Goal: Task Accomplishment & Management: Complete application form

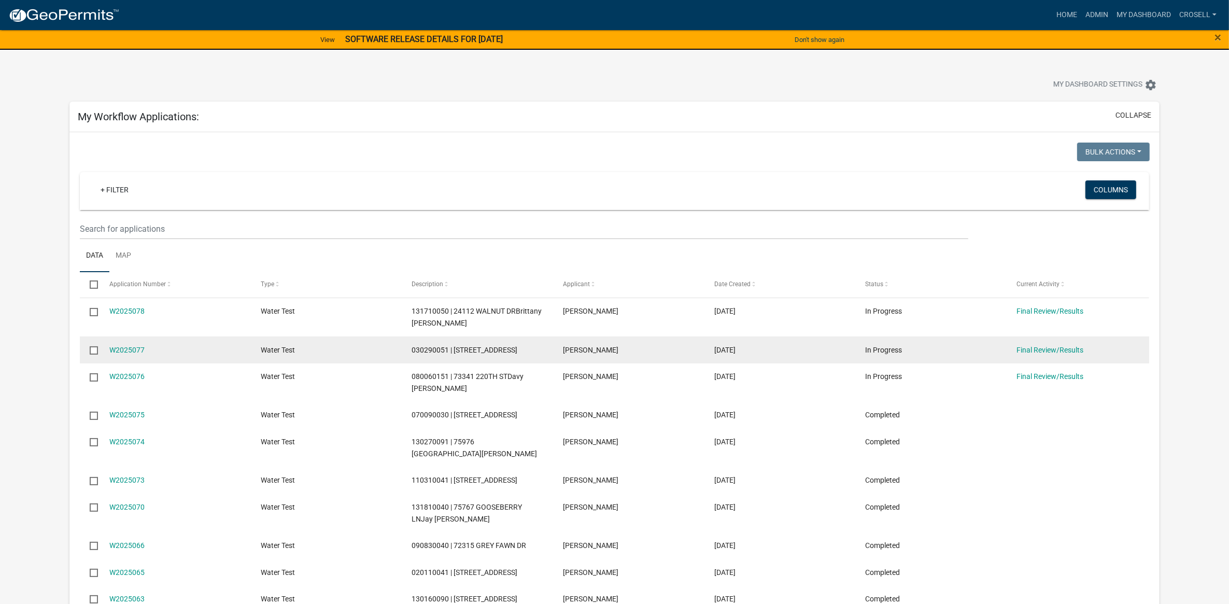
click at [1021, 355] on div "Final Review/Results" at bounding box center [1082, 350] width 131 height 12
click at [1025, 353] on link "Final Review/Results" at bounding box center [1050, 350] width 67 height 8
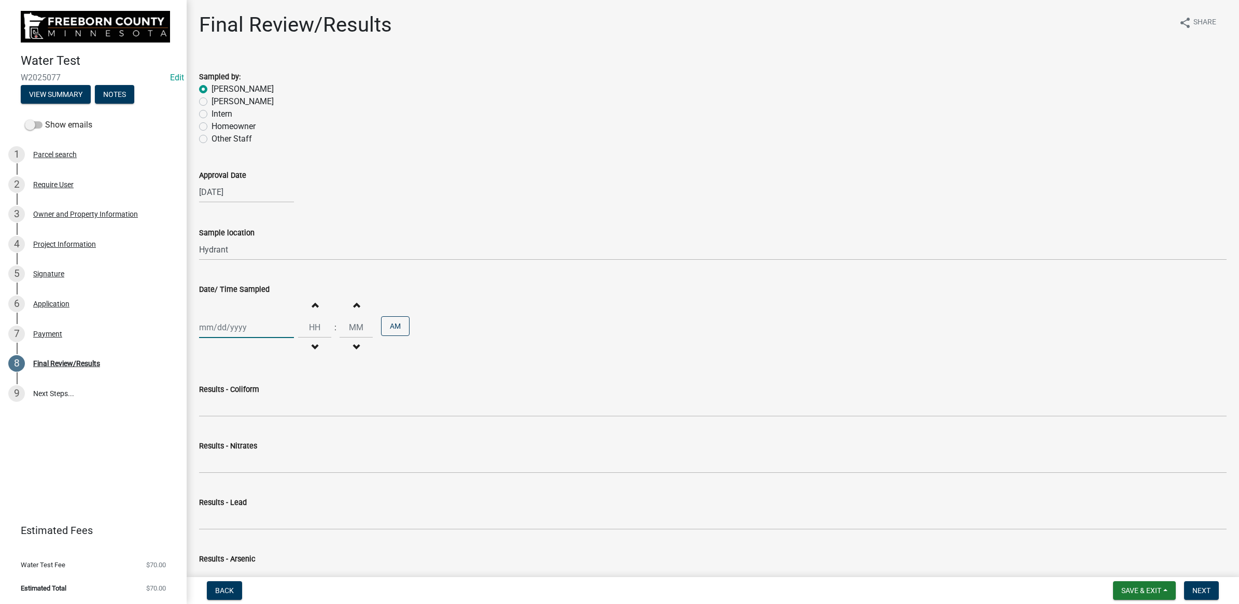
click at [260, 323] on div at bounding box center [246, 327] width 95 height 21
select select "9"
select select "2025"
click at [229, 375] on div "2" at bounding box center [226, 382] width 17 height 17
type input "[DATE]"
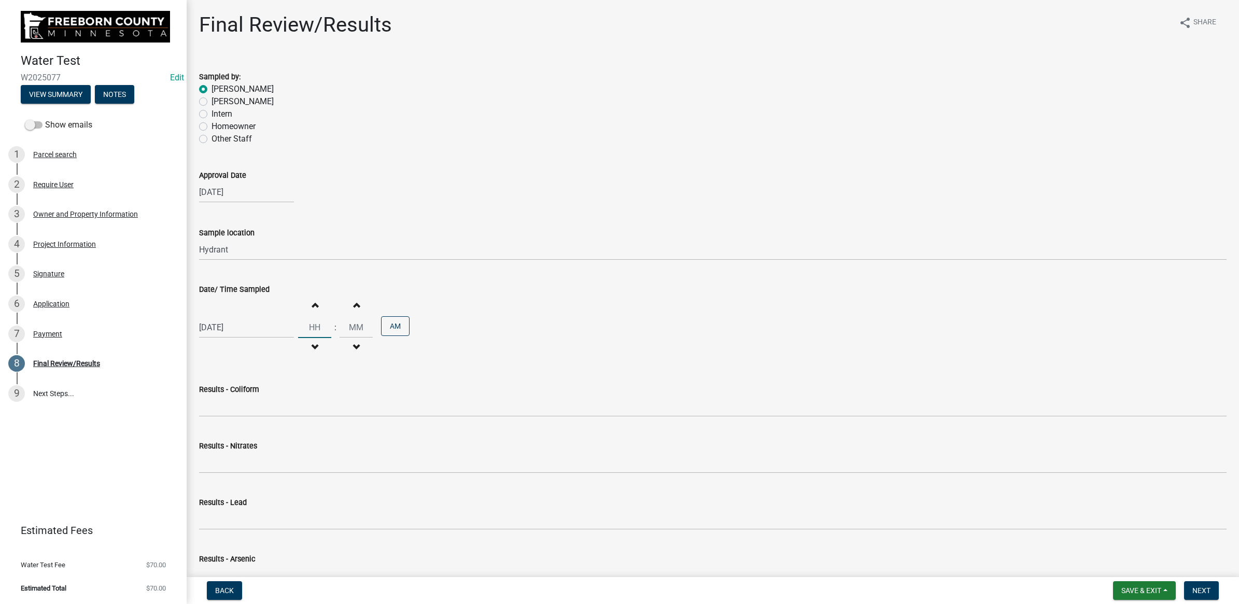
click at [309, 327] on input "Hours" at bounding box center [314, 327] width 33 height 21
type input "11"
type input "00"
click at [343, 326] on input "00" at bounding box center [356, 327] width 33 height 21
click at [297, 393] on div "Results - Coliform" at bounding box center [713, 389] width 1028 height 12
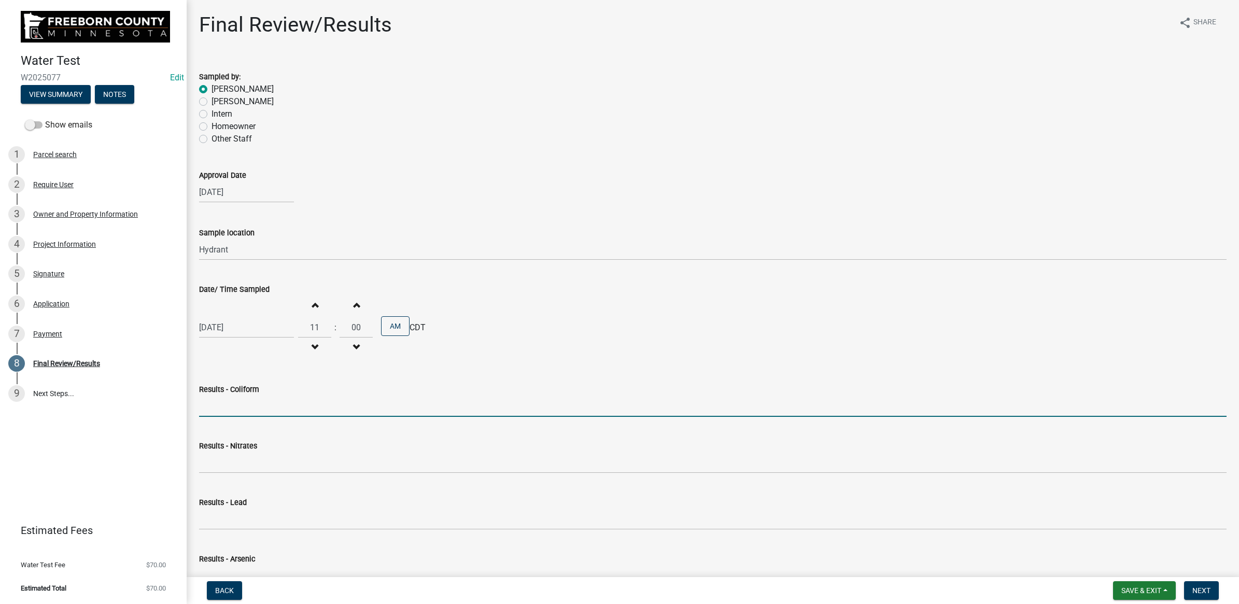
click at [286, 406] on input "Results - Coliform" at bounding box center [713, 406] width 1028 height 21
type input "<1 CFU/100ml"
type input "<0.05 mg/L"
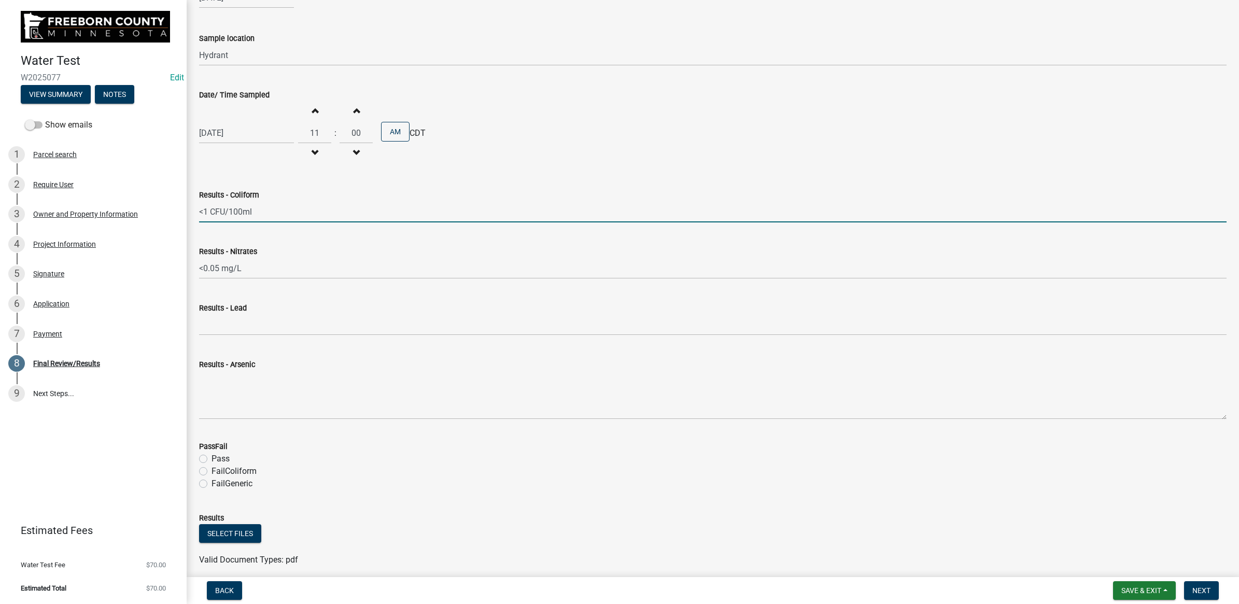
scroll to position [296, 0]
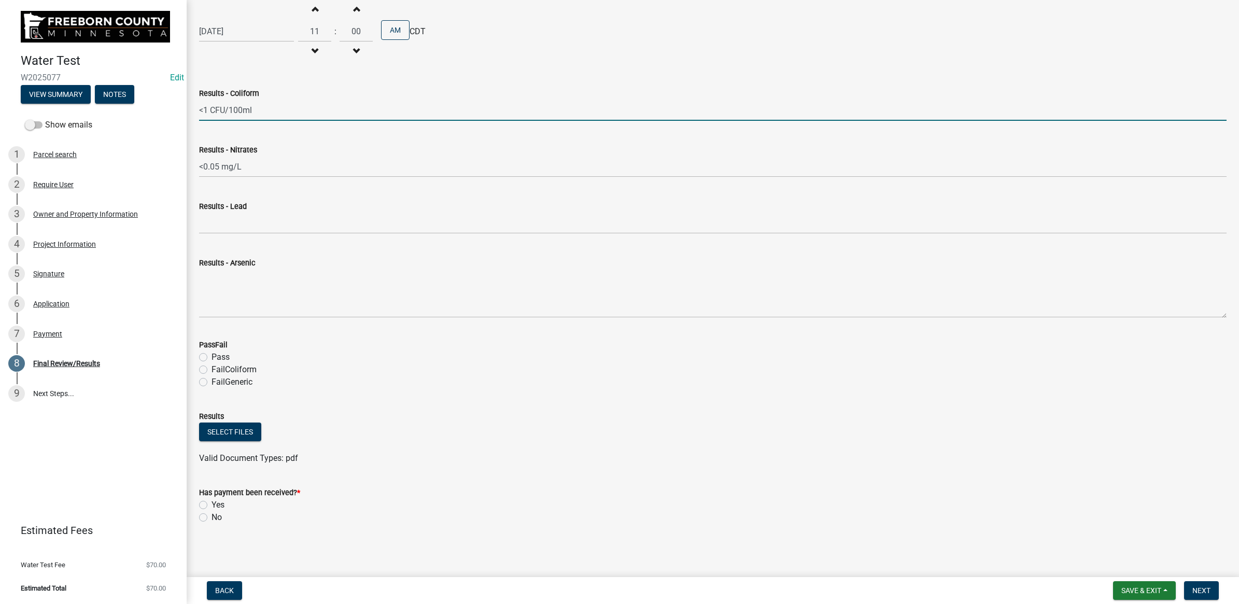
click at [212, 359] on label "Pass" at bounding box center [221, 357] width 18 height 12
click at [212, 358] on input "Pass" at bounding box center [215, 354] width 7 height 7
radio input "true"
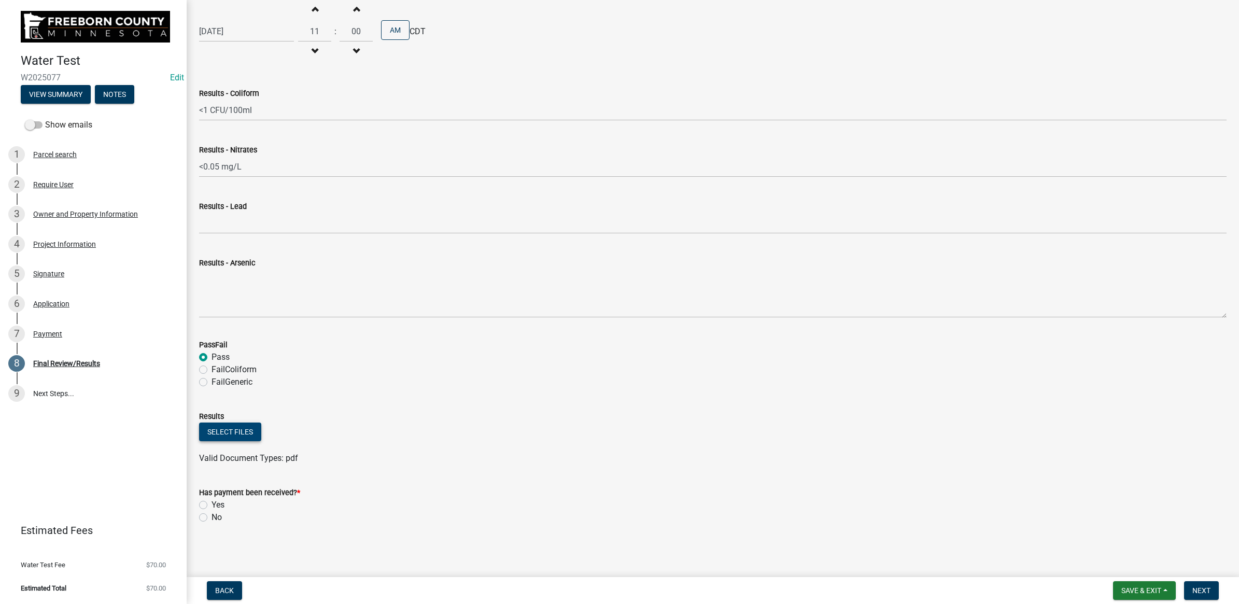
click at [223, 431] on button "Select files" at bounding box center [230, 432] width 62 height 19
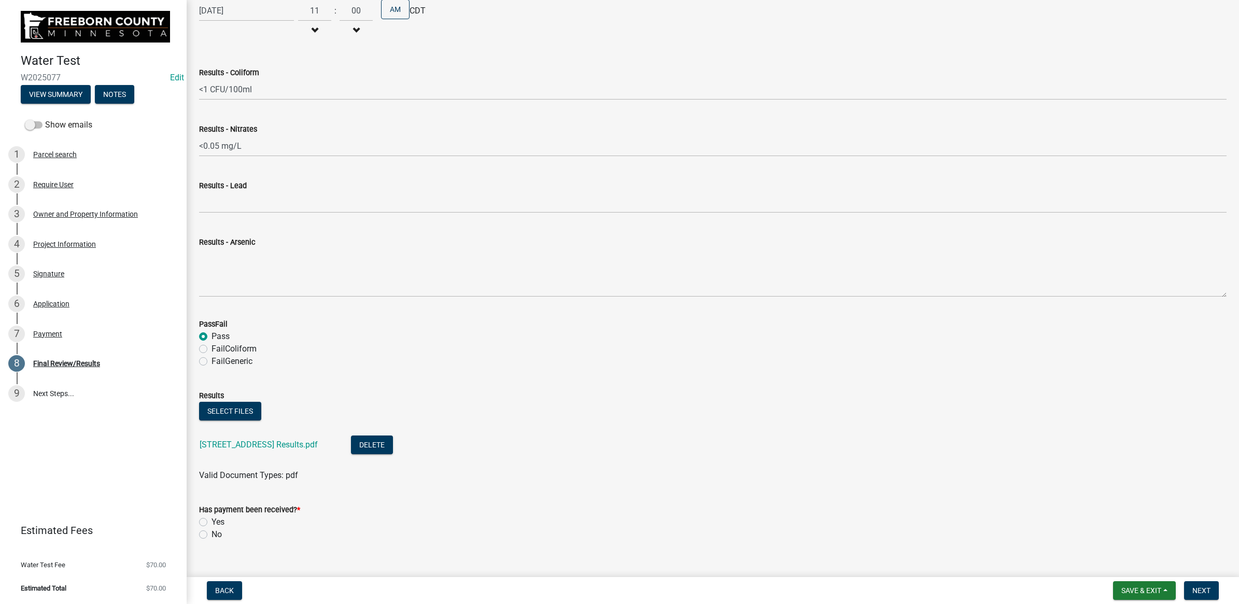
click at [212, 519] on label "Yes" at bounding box center [218, 522] width 13 height 12
click at [212, 519] on input "Yes" at bounding box center [215, 519] width 7 height 7
radio input "true"
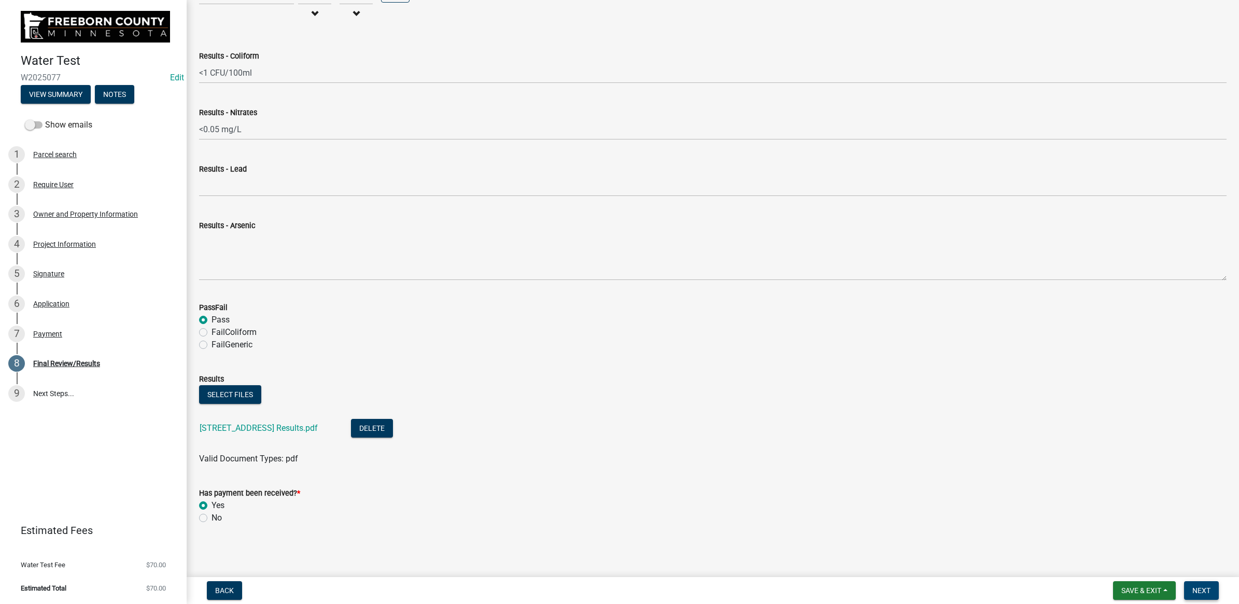
click at [1199, 594] on span "Next" at bounding box center [1202, 590] width 18 height 8
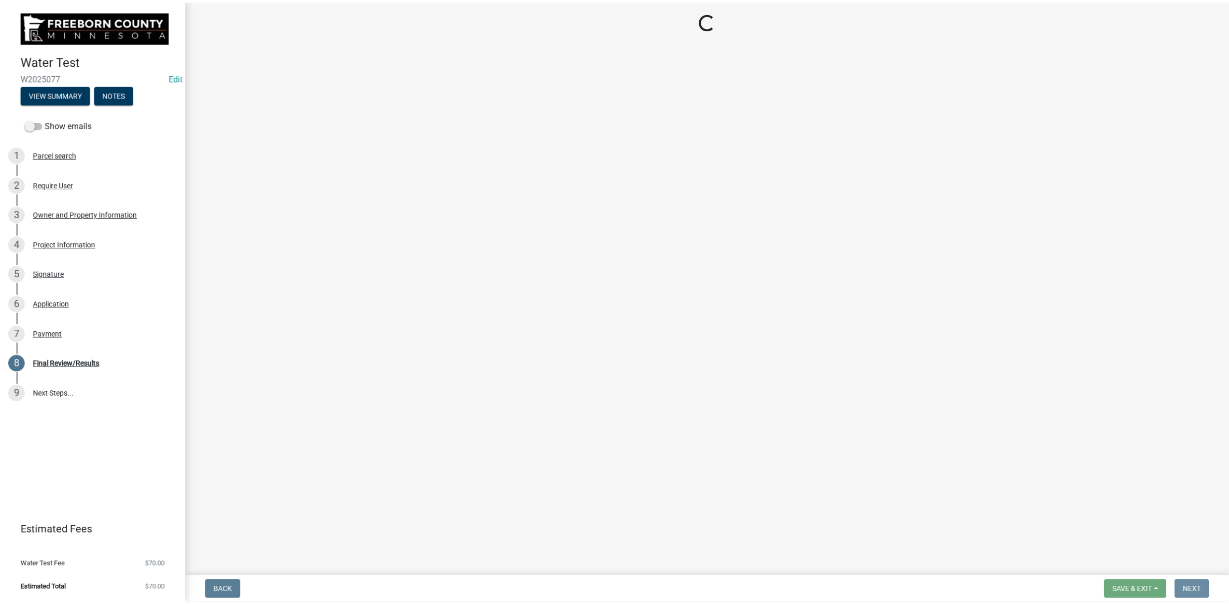
scroll to position [0, 0]
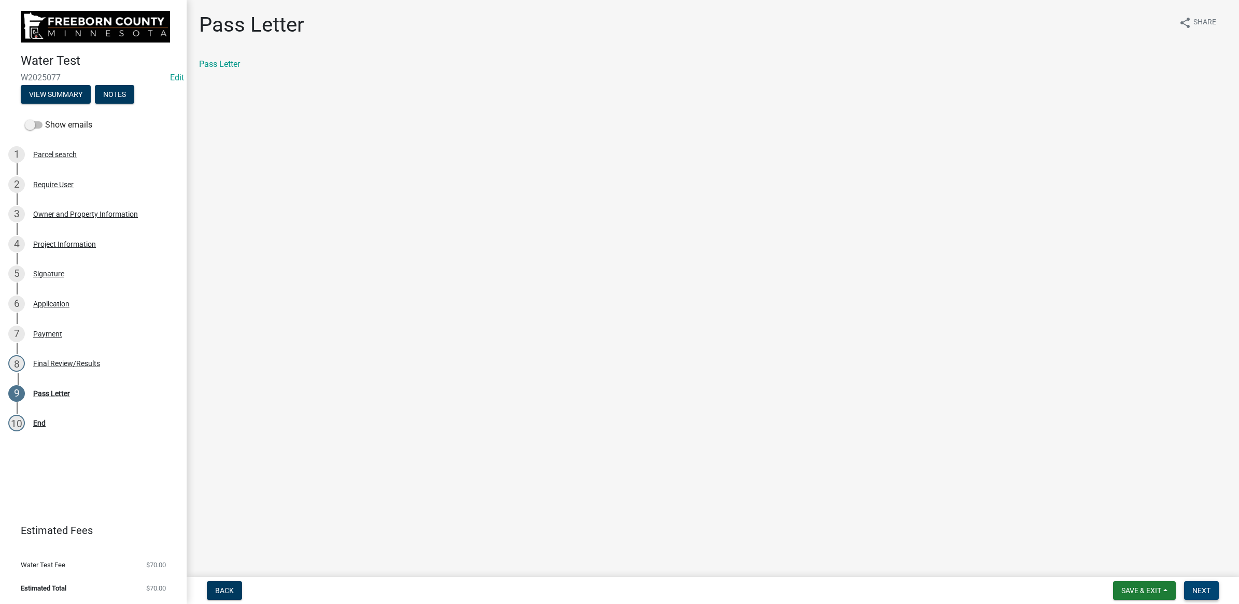
click at [1199, 587] on span "Next" at bounding box center [1202, 590] width 18 height 8
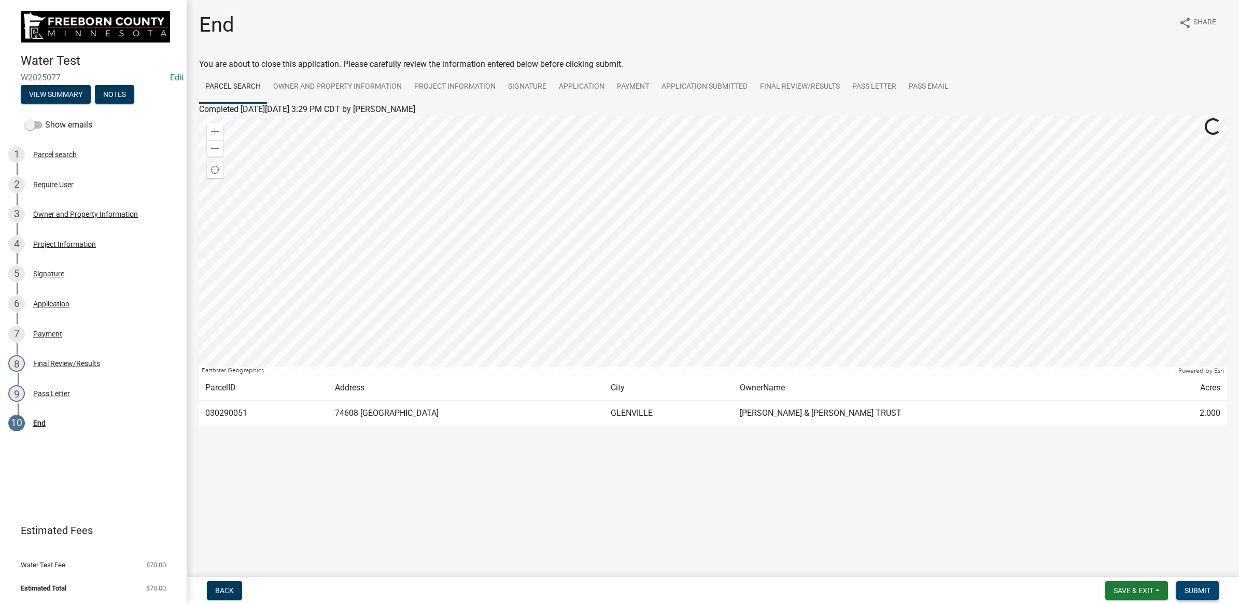
drag, startPoint x: 1199, startPoint y: 586, endPoint x: 1200, endPoint y: 577, distance: 9.4
click at [1199, 586] on span "Submit" at bounding box center [1198, 590] width 26 height 8
